Goal: Information Seeking & Learning: Learn about a topic

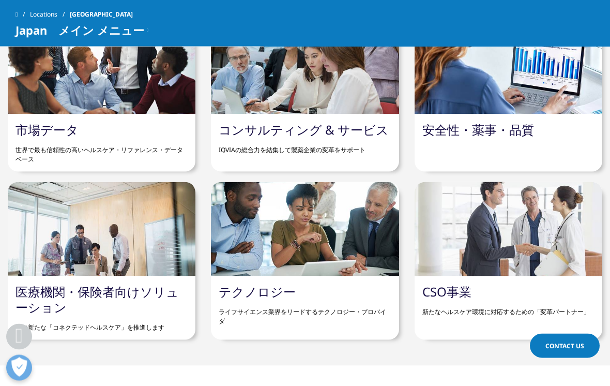
scroll to position [1120, 0]
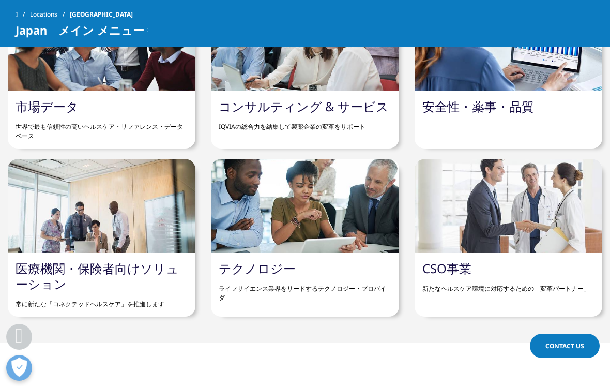
click at [534, 275] on div "CSO事業 新たなヘルスケア環境に対応するための「変革パートナー」" at bounding box center [509, 277] width 188 height 48
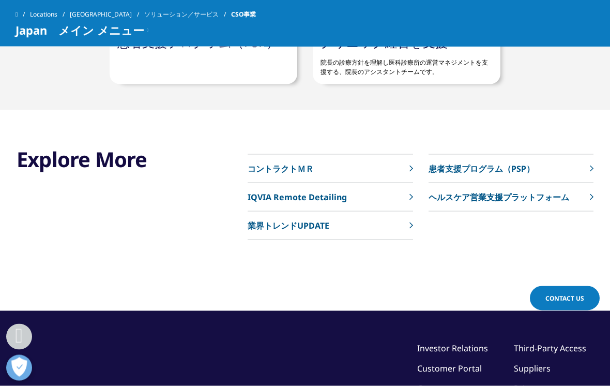
scroll to position [2770, 0]
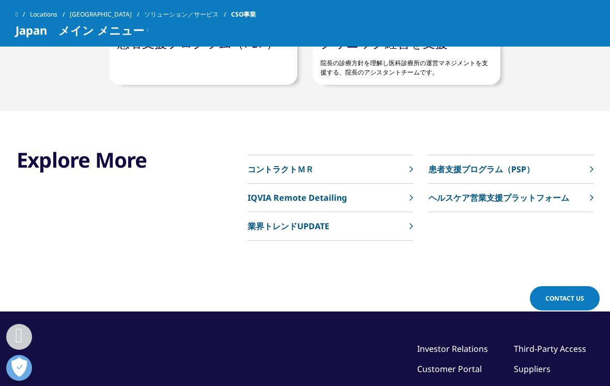
click at [264, 170] on p "コントラクトＭＲ" at bounding box center [281, 169] width 66 height 12
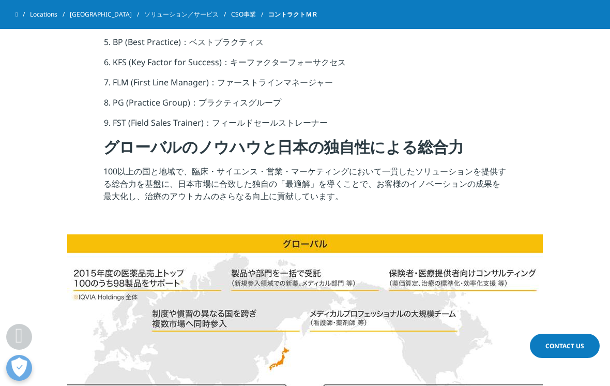
scroll to position [1377, 0]
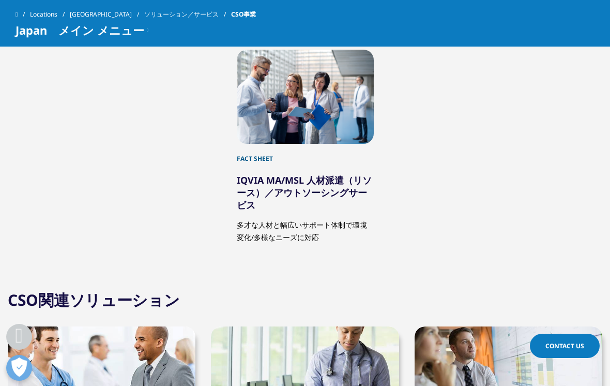
scroll to position [2228, 0]
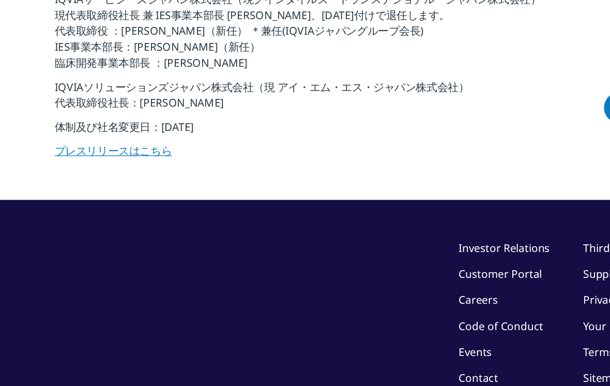
scroll to position [330, 0]
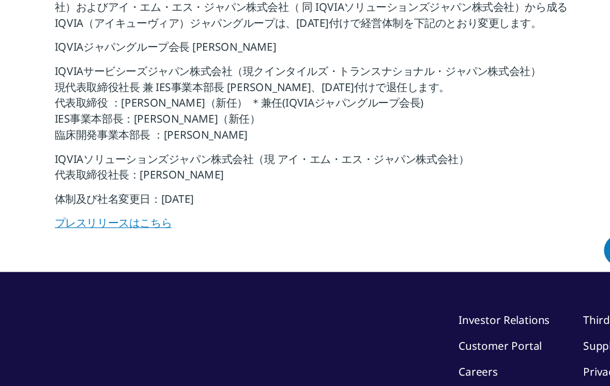
click at [103, 187] on link "プレスリリースはこちら" at bounding box center [148, 187] width 91 height 11
